Goal: Information Seeking & Learning: Learn about a topic

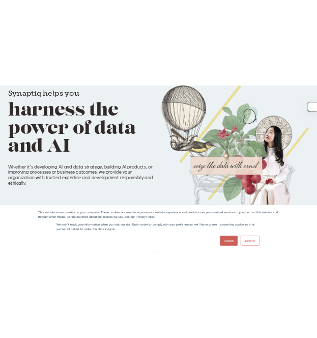
scroll to position [95, 0]
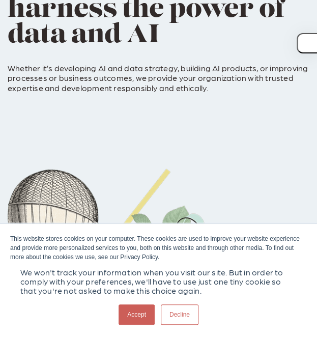
click at [153, 175] on img at bounding box center [159, 296] width 302 height 257
click at [136, 320] on link "Accept" at bounding box center [136, 314] width 36 height 20
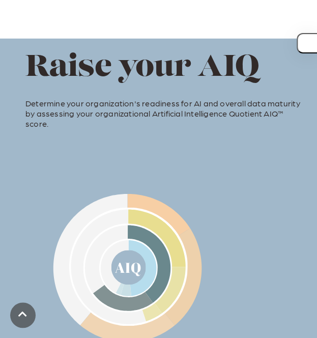
scroll to position [670, 0]
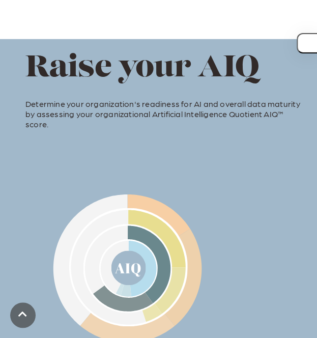
click at [163, 110] on p "Determine your organization's readiness for AI and overall data maturity by ass…" at bounding box center [165, 108] width 281 height 41
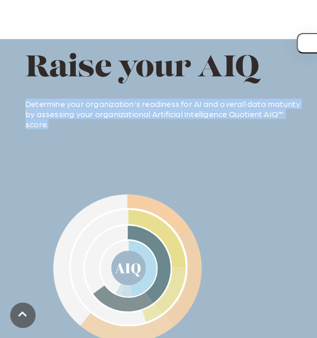
click at [163, 110] on p "Determine your organization's readiness for AI and overall data maturity by ass…" at bounding box center [165, 108] width 281 height 41
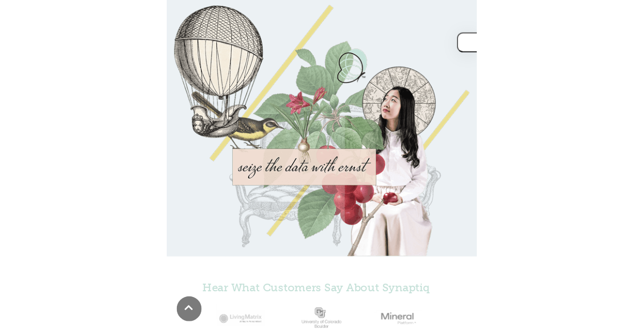
scroll to position [0, 0]
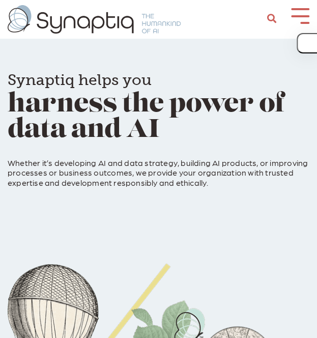
click at [260, 135] on h1 "Synaptiq helps you harness the power of data and AI" at bounding box center [159, 104] width 302 height 77
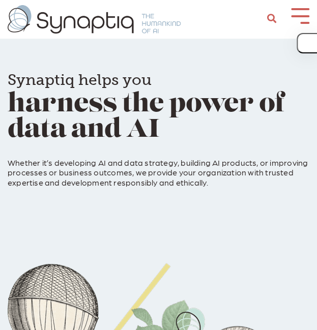
click at [272, 157] on p "Whether it’s developing AI and data strategy, building AI products, or improvin…" at bounding box center [159, 167] width 302 height 39
click at [46, 182] on p "Whether it’s developing AI and data strategy, building AI products, or improvin…" at bounding box center [159, 167] width 302 height 39
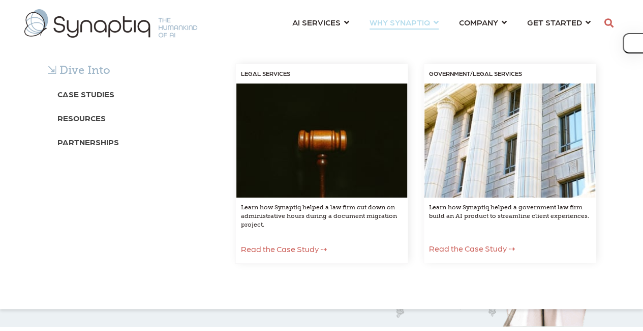
click at [392, 38] on div "⇲ Dive Into Case Studies Resources Partnerships LEGAL SERVICES Learn how Synapt…" at bounding box center [321, 173] width 643 height 271
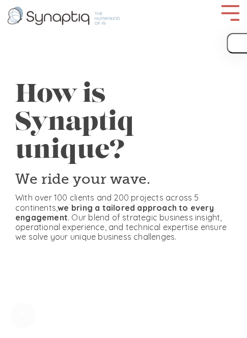
scroll to position [79, 0]
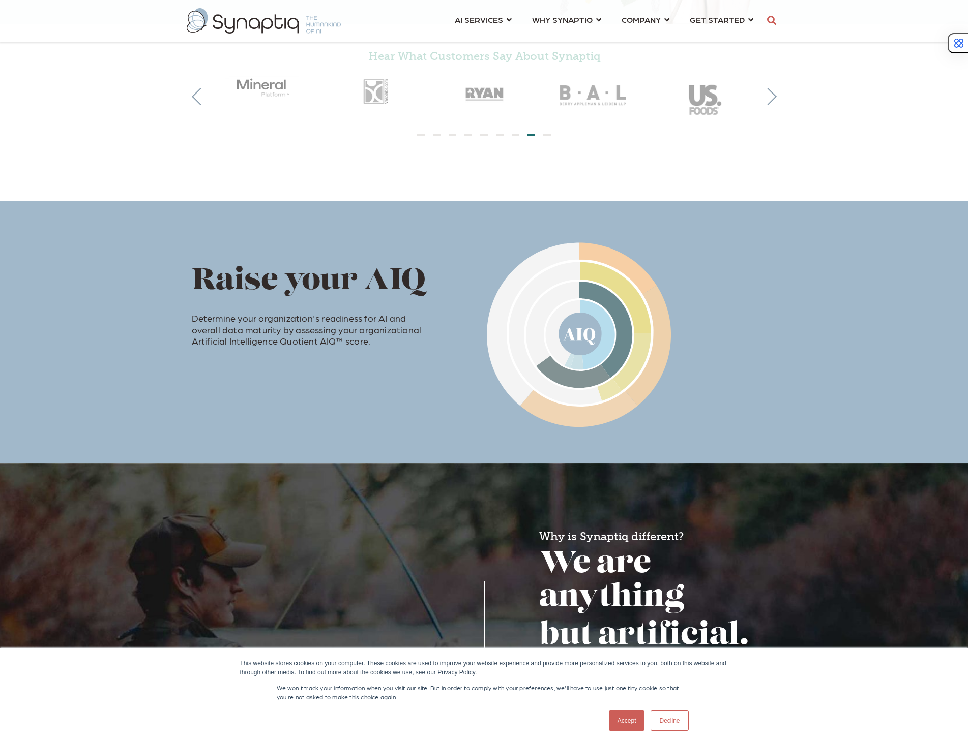
scroll to position [0, 5]
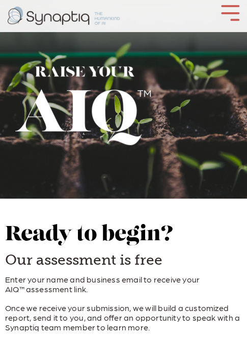
click at [237, 10] on button at bounding box center [230, 12] width 18 height 14
